Goal: Information Seeking & Learning: Check status

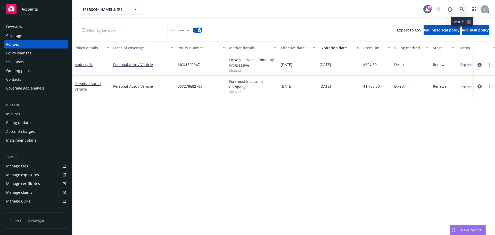
click at [459, 8] on link at bounding box center [462, 9] width 10 height 10
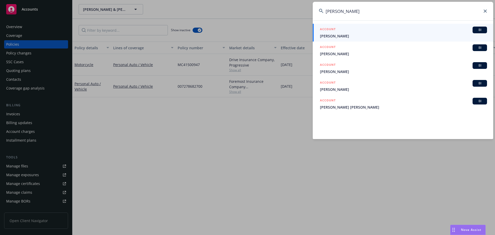
drag, startPoint x: 360, startPoint y: 11, endPoint x: 317, endPoint y: 10, distance: 43.1
click at [317, 10] on input "honeyman" at bounding box center [403, 11] width 181 height 19
click at [374, 10] on input "honeyman" at bounding box center [403, 11] width 181 height 19
drag, startPoint x: 332, startPoint y: 8, endPoint x: 319, endPoint y: 9, distance: 12.4
click at [319, 9] on input "honeyman" at bounding box center [403, 11] width 181 height 19
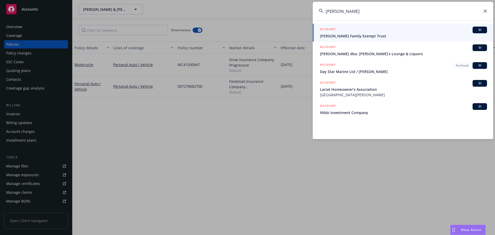
type input "marian hone"
click at [486, 11] on icon at bounding box center [485, 11] width 3 height 3
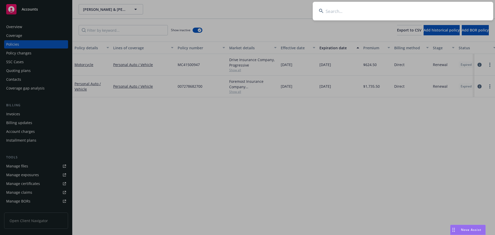
click at [393, 12] on input at bounding box center [403, 11] width 181 height 19
paste input "57CPKBD2487"
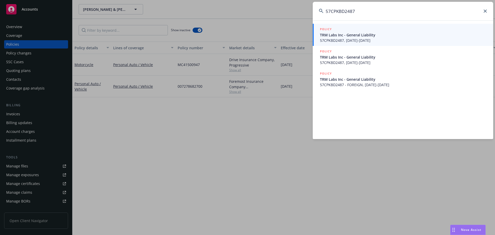
type input "57CPKBD2487"
click at [367, 39] on span "57CPKBD2487, 04/29/2025-04/29/2026" at bounding box center [403, 40] width 167 height 5
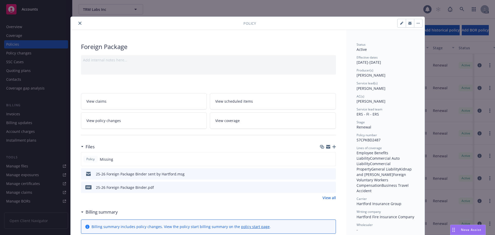
click at [78, 24] on icon "close" at bounding box center [79, 23] width 3 height 3
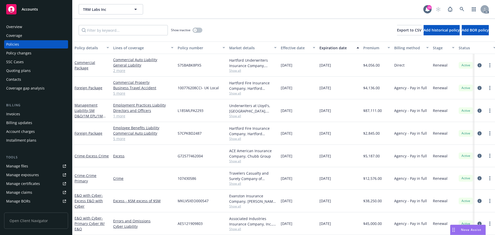
click at [35, 52] on div "Policy changes" at bounding box center [36, 53] width 60 height 8
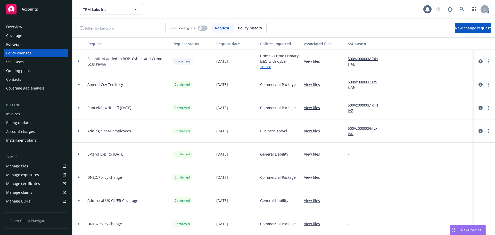
drag, startPoint x: 249, startPoint y: 26, endPoint x: 239, endPoint y: 26, distance: 10.6
click at [246, 26] on span "Policy history" at bounding box center [250, 27] width 24 height 5
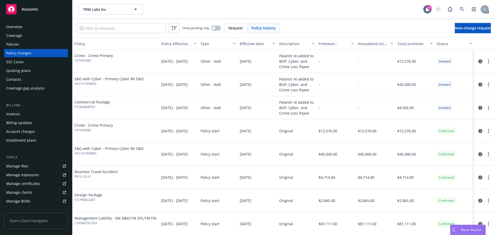
click at [27, 112] on div "Invoices" at bounding box center [36, 114] width 60 height 8
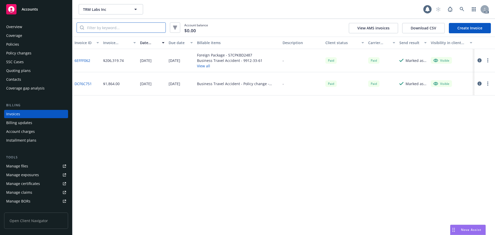
click at [114, 29] on input "search" at bounding box center [125, 28] width 82 height 10
paste input "57CPKBD2487"
type input "57CPKBD2487"
click at [84, 60] on link "6EFFF062" at bounding box center [83, 60] width 16 height 5
click at [24, 43] on div "Policies" at bounding box center [36, 44] width 60 height 8
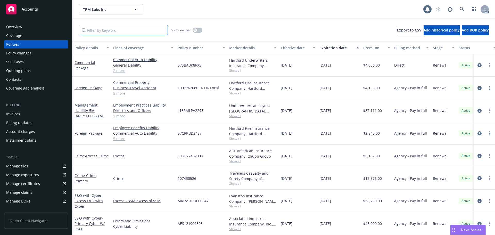
click at [114, 30] on input "Filter by keyword..." at bounding box center [123, 30] width 89 height 10
click at [37, 114] on div "Invoices" at bounding box center [36, 114] width 60 height 8
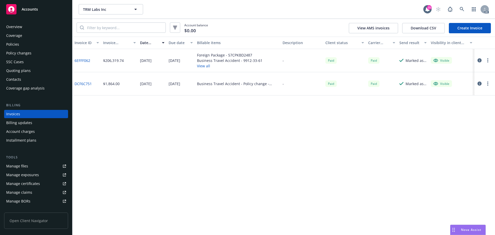
click at [84, 83] on link "DCF6C751" at bounding box center [83, 83] width 17 height 5
click at [86, 61] on link "6EFFF062" at bounding box center [83, 60] width 16 height 5
click at [459, 7] on link at bounding box center [462, 9] width 10 height 10
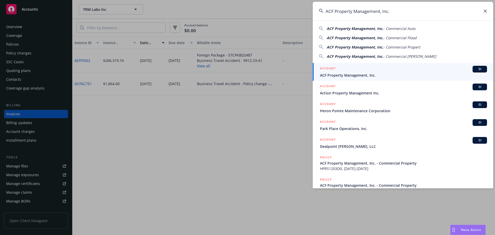
type input "ACF Property Management, Inc."
drag, startPoint x: 364, startPoint y: 74, endPoint x: 302, endPoint y: 76, distance: 62.5
click at [364, 74] on span "ACF Property Management, Inc." at bounding box center [403, 75] width 167 height 5
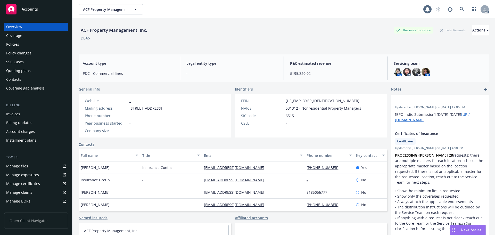
click at [39, 52] on div "Policy changes" at bounding box center [36, 53] width 60 height 8
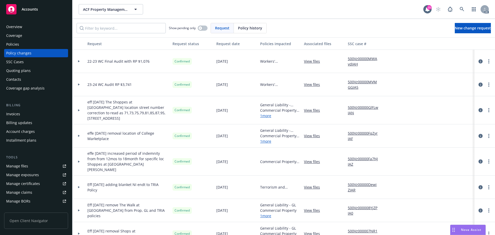
click at [36, 41] on div "Policies" at bounding box center [36, 44] width 60 height 8
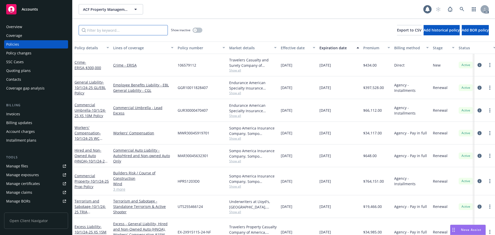
click at [111, 31] on input "Filter by keyword..." at bounding box center [123, 30] width 89 height 10
paste input "MWR30045919700"
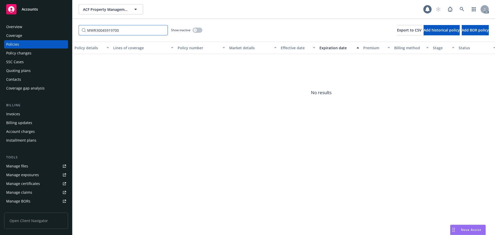
type input "MWR30045919700"
click at [199, 31] on button "button" at bounding box center [198, 30] width 10 height 5
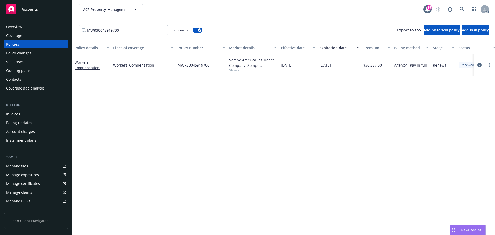
click at [34, 50] on div "Policy changes" at bounding box center [36, 53] width 60 height 8
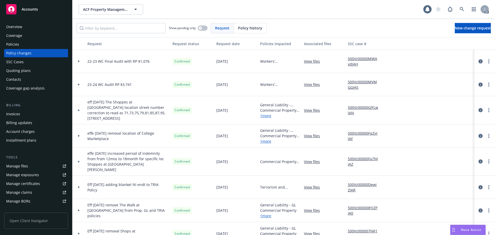
drag, startPoint x: 250, startPoint y: 26, endPoint x: 245, endPoint y: 26, distance: 4.9
click at [245, 26] on span "Policy history" at bounding box center [250, 27] width 24 height 5
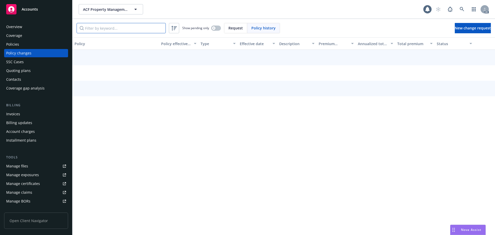
click at [128, 30] on input "Filter by keyword..." at bounding box center [121, 28] width 89 height 10
paste input "MWR30045919700"
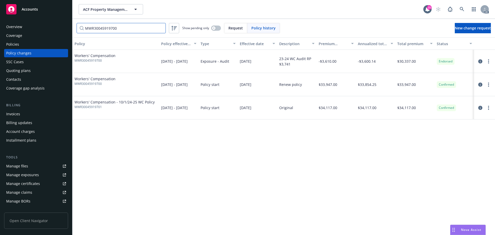
type input "MWR30045919700"
click at [29, 46] on div "Policies" at bounding box center [36, 44] width 60 height 8
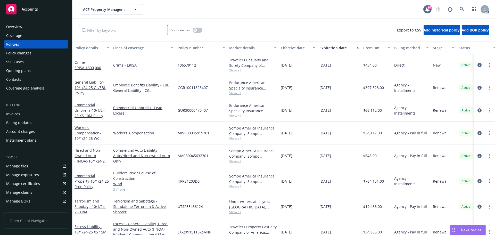
click at [121, 31] on input "Filter by keyword..." at bounding box center [123, 30] width 89 height 10
paste input "MWR30045919700"
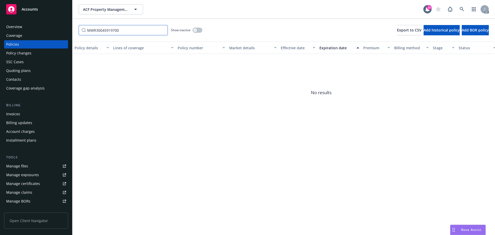
type input "MWR30045919700"
click at [196, 29] on icon "button" at bounding box center [195, 30] width 2 height 2
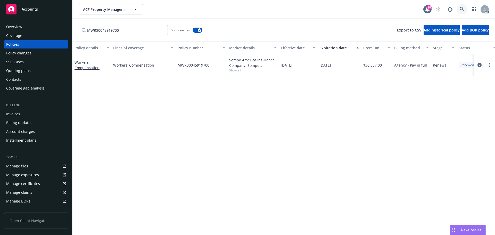
click at [460, 7] on link at bounding box center [462, 9] width 10 height 10
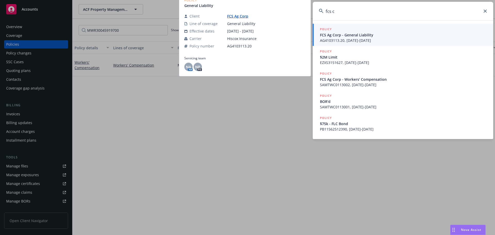
type input "fcs c"
click at [381, 35] on span "FCS Ag Corp - General Liability" at bounding box center [403, 34] width 167 height 5
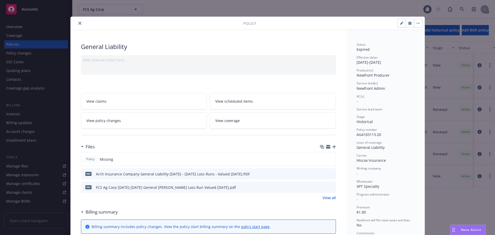
drag, startPoint x: 80, startPoint y: 23, endPoint x: 55, endPoint y: 36, distance: 27.1
click at [79, 23] on button "close" at bounding box center [80, 23] width 6 height 6
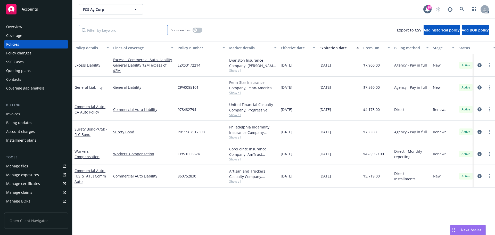
click at [124, 28] on input "Filter by keyword..." at bounding box center [123, 30] width 89 height 10
paste input "860752830"
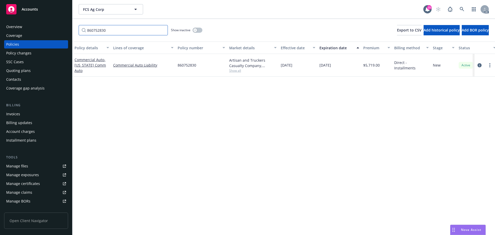
type input "860752830"
click at [462, 10] on icon at bounding box center [462, 9] width 5 height 5
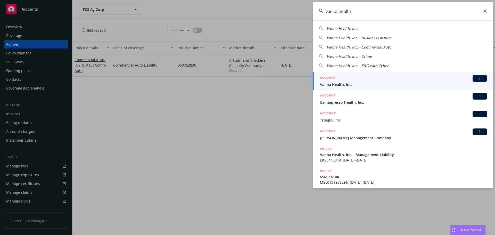
type input "vanna health"
click at [377, 80] on div "ACCOUNT BI" at bounding box center [403, 78] width 167 height 7
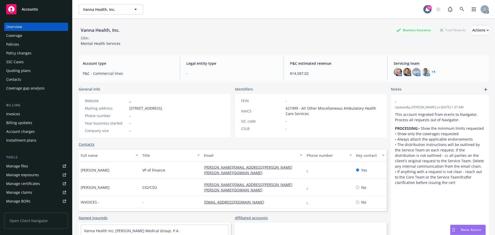
click at [33, 43] on div "Policies" at bounding box center [36, 44] width 60 height 8
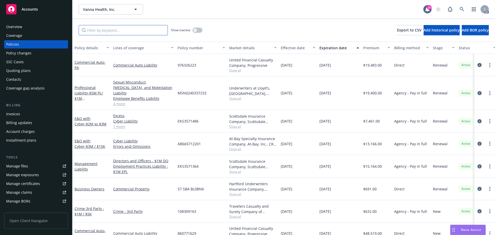
click at [145, 31] on input "Filter by keyword..." at bounding box center [123, 30] width 89 height 10
paste input "860771629"
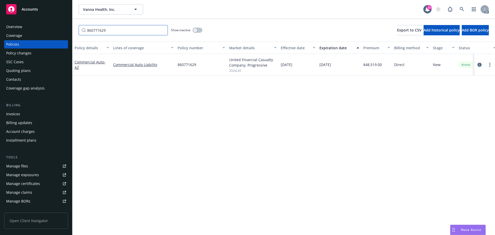
type input "860771629"
drag, startPoint x: 202, startPoint y: 64, endPoint x: 178, endPoint y: 64, distance: 23.2
click at [178, 64] on div "860771629" at bounding box center [202, 65] width 52 height 22
copy span "860771629"
click at [44, 25] on div "Overview" at bounding box center [36, 27] width 60 height 8
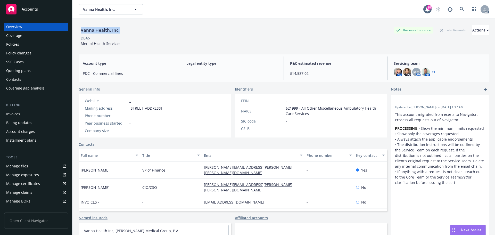
drag, startPoint x: 126, startPoint y: 31, endPoint x: 82, endPoint y: 31, distance: 43.9
click at [82, 31] on div "Vanna Health, Inc. Business Insurance Total Rewards Actions" at bounding box center [284, 30] width 411 height 10
copy div "Vanna Health, Inc."
click at [460, 7] on icon at bounding box center [462, 9] width 5 height 5
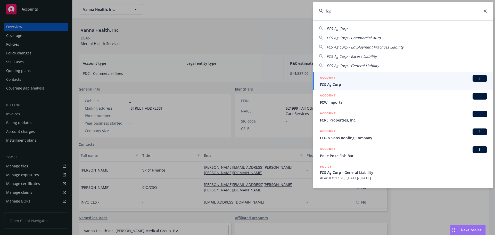
type input "fcs"
drag, startPoint x: 399, startPoint y: 76, endPoint x: 392, endPoint y: 77, distance: 7.0
click at [399, 76] on div "ACCOUNT BI" at bounding box center [403, 78] width 167 height 7
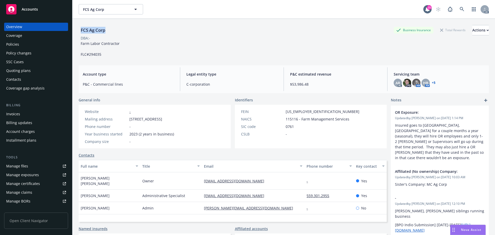
drag, startPoint x: 106, startPoint y: 31, endPoint x: 81, endPoint y: 31, distance: 24.3
click at [81, 31] on div "FCS Ag Corp Business Insurance Total Rewards Actions" at bounding box center [284, 30] width 411 height 10
copy div "FCS Ag Corp"
click at [40, 47] on div "Policies" at bounding box center [36, 44] width 60 height 8
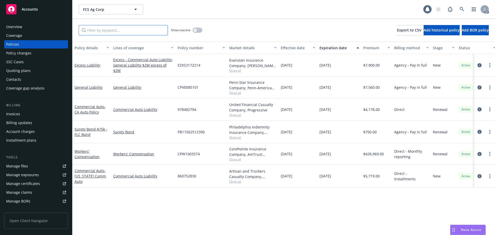
click at [116, 31] on input "Filter by keyword..." at bounding box center [123, 30] width 89 height 10
paste input "860752830"
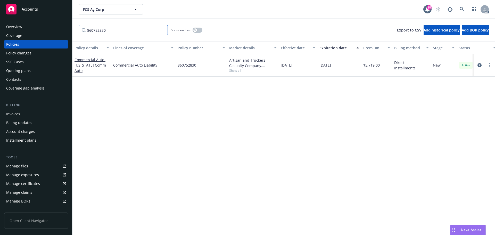
type input "860752830"
click at [460, 8] on link at bounding box center [462, 9] width 10 height 10
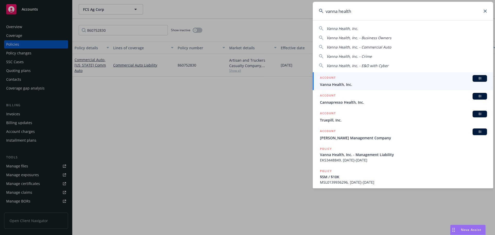
type input "vanna health"
click at [396, 84] on span "Vanna Health, Inc." at bounding box center [403, 84] width 167 height 5
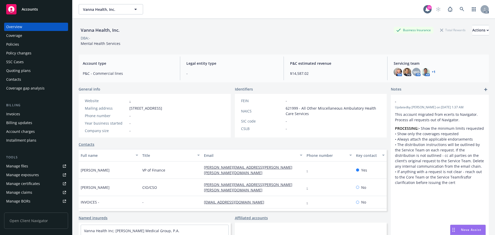
click at [30, 44] on div "Policies" at bounding box center [36, 44] width 60 height 8
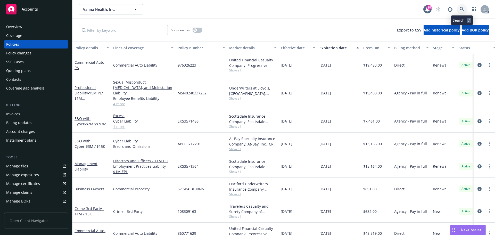
click at [460, 10] on link at bounding box center [462, 9] width 10 height 10
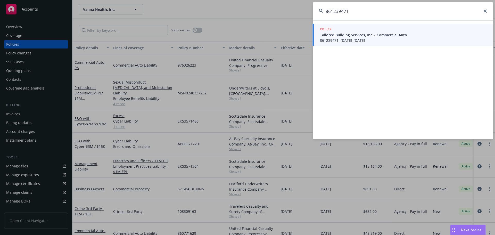
type input "861239471"
click at [351, 38] on span "861239471, 08/05/2025-02/05/2026" at bounding box center [403, 40] width 167 height 5
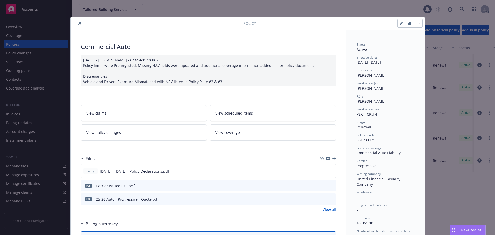
drag, startPoint x: 78, startPoint y: 23, endPoint x: 48, endPoint y: 36, distance: 32.3
click at [78, 25] on icon "close" at bounding box center [79, 23] width 3 height 3
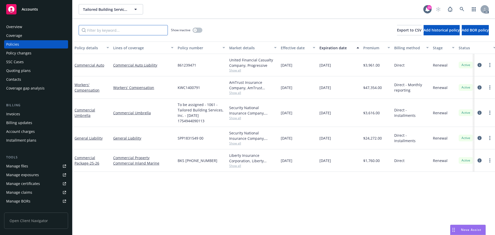
click at [116, 34] on input "Filter by keyword..." at bounding box center [123, 30] width 89 height 10
paste input "861239471"
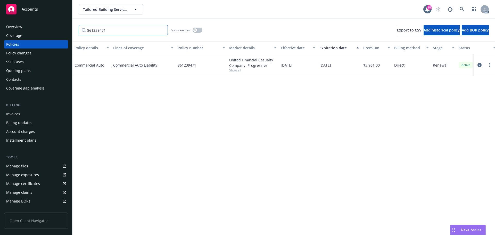
type input "861239471"
drag, startPoint x: 44, startPoint y: 27, endPoint x: 99, endPoint y: 17, distance: 55.9
click at [44, 27] on div "Overview" at bounding box center [36, 27] width 60 height 8
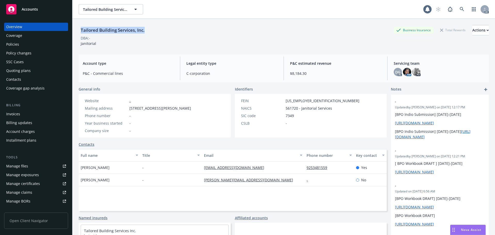
drag, startPoint x: 128, startPoint y: 30, endPoint x: 80, endPoint y: 31, distance: 48.5
click at [80, 31] on div "Tailored Building Services, Inc. Business Insurance Total Rewards Actions" at bounding box center [284, 30] width 411 height 10
click at [20, 45] on div "Policies" at bounding box center [36, 44] width 60 height 8
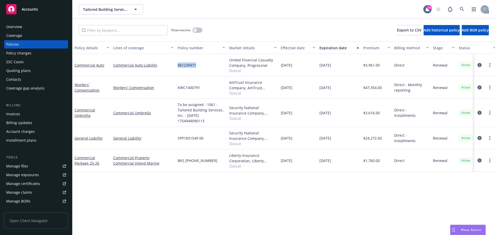
drag, startPoint x: 204, startPoint y: 67, endPoint x: 178, endPoint y: 67, distance: 25.8
click at [178, 67] on div "861239471" at bounding box center [202, 65] width 52 height 22
copy span "861239471"
click at [465, 7] on link at bounding box center [462, 9] width 10 height 10
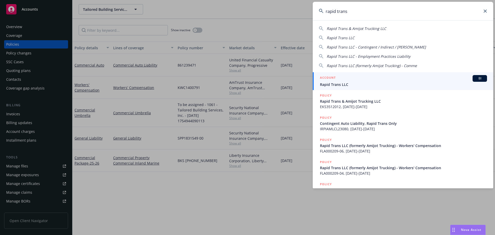
type input "rapid trans"
click at [397, 80] on div "ACCOUNT BI" at bounding box center [403, 78] width 167 height 7
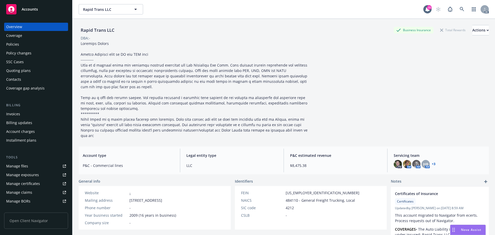
click at [25, 43] on div "Policies" at bounding box center [36, 44] width 60 height 8
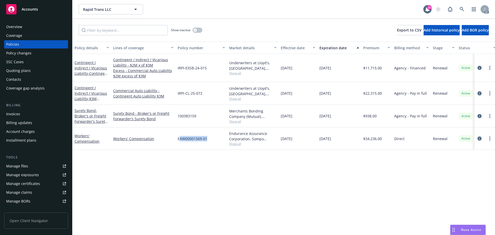
drag, startPoint x: 214, startPoint y: 138, endPoint x: 180, endPoint y: 140, distance: 34.4
click at [180, 140] on div "EAW00001569-01" at bounding box center [202, 138] width 52 height 22
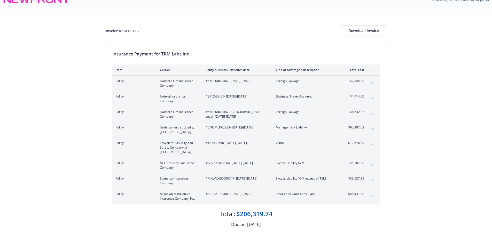
scroll to position [9, 0]
